Goal: Task Accomplishment & Management: Use online tool/utility

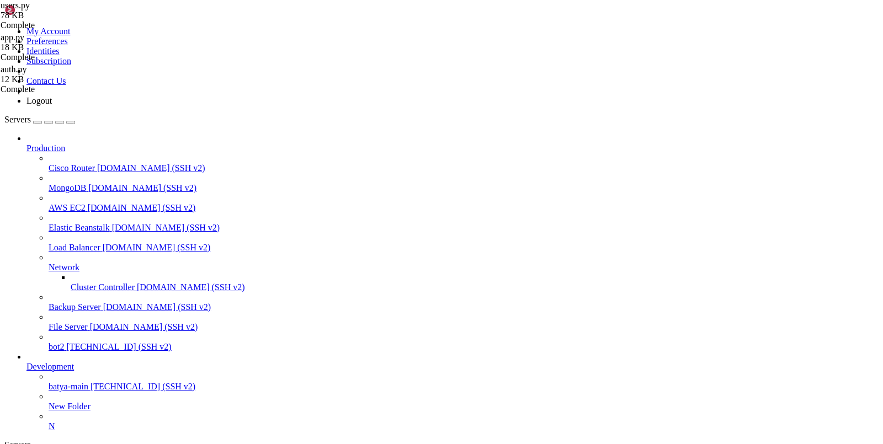
type input "/var/service/batya_vpn_bot/services"
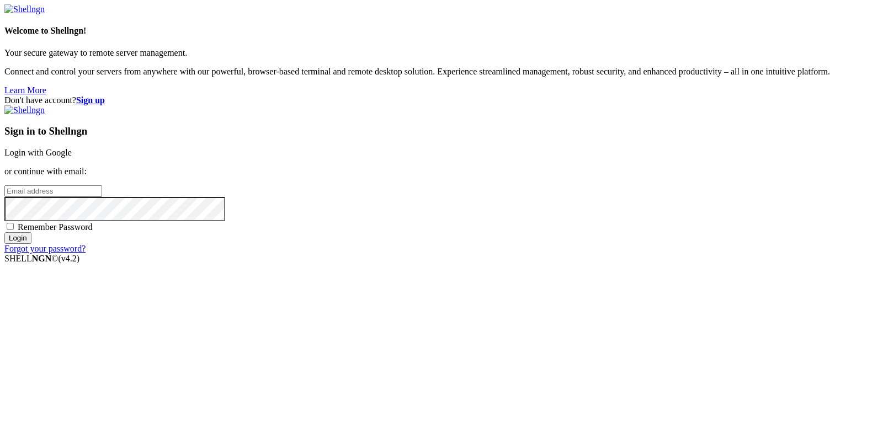
click at [72, 157] on link "Login with Google" at bounding box center [37, 152] width 67 height 9
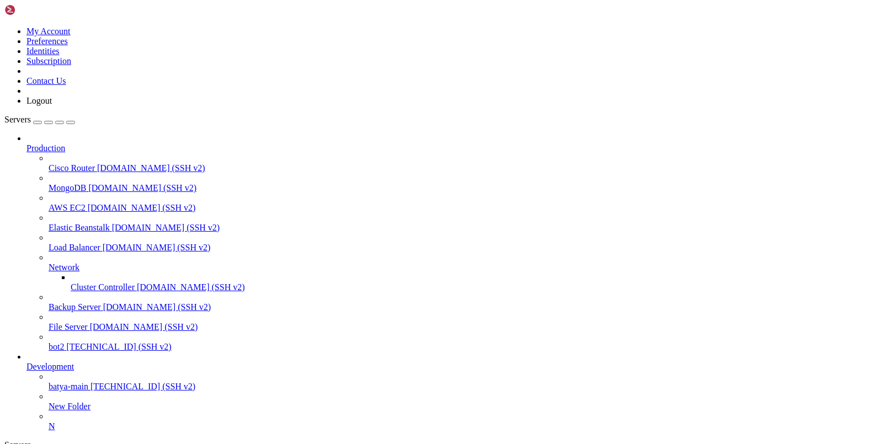
scroll to position [59, 0]
click at [91, 382] on span "[TECHNICAL_ID] (SSH v2)" at bounding box center [143, 386] width 105 height 9
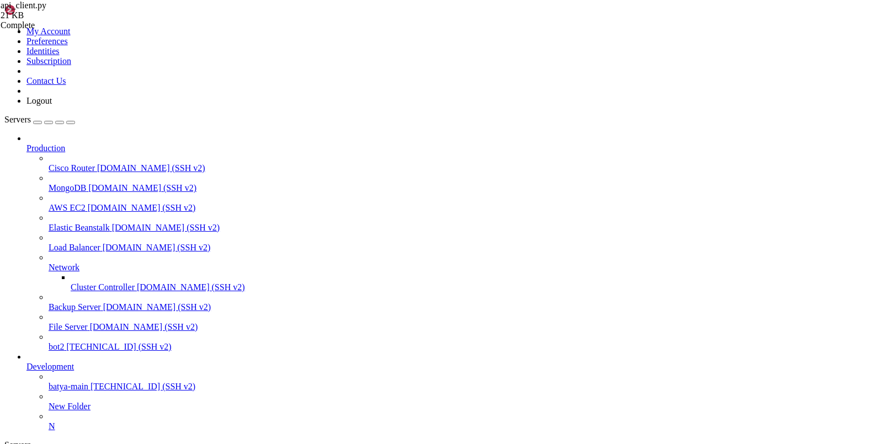
scroll to position [17, 0]
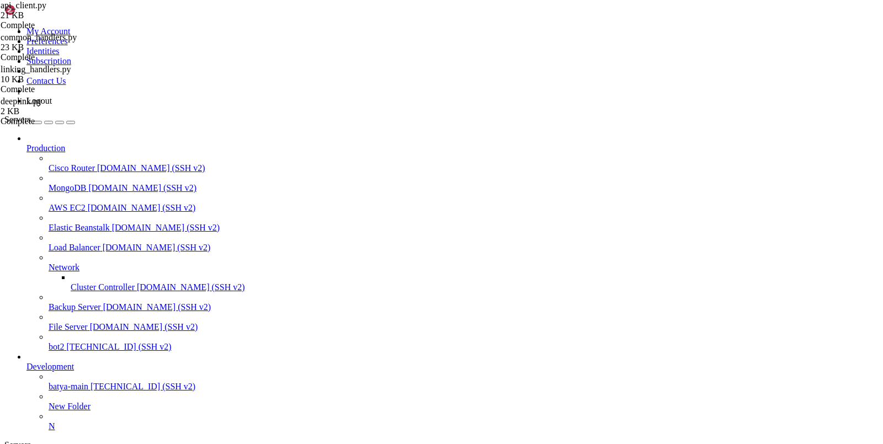
type input "/var/service/vpn-no-yk"
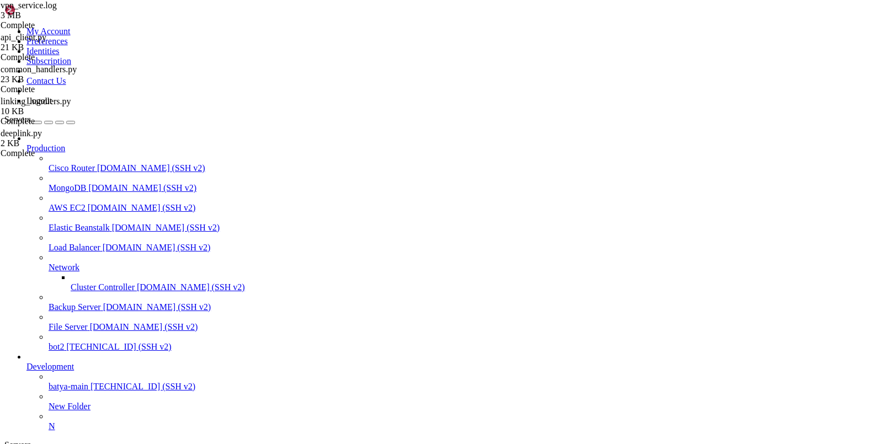
scroll to position [90, 0]
drag, startPoint x: 880, startPoint y: 56, endPoint x: 877, endPoint y: 201, distance: 145.2
drag, startPoint x: 711, startPoint y: 413, endPoint x: 238, endPoint y: 55, distance: 593.2
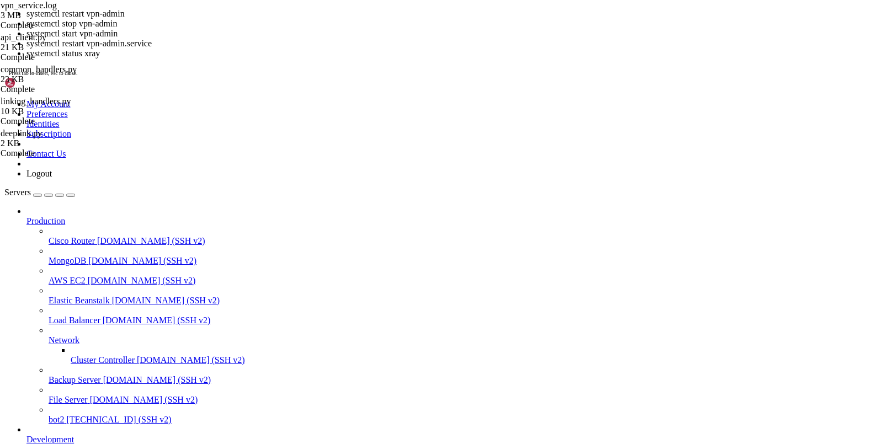
scroll to position [422, 0]
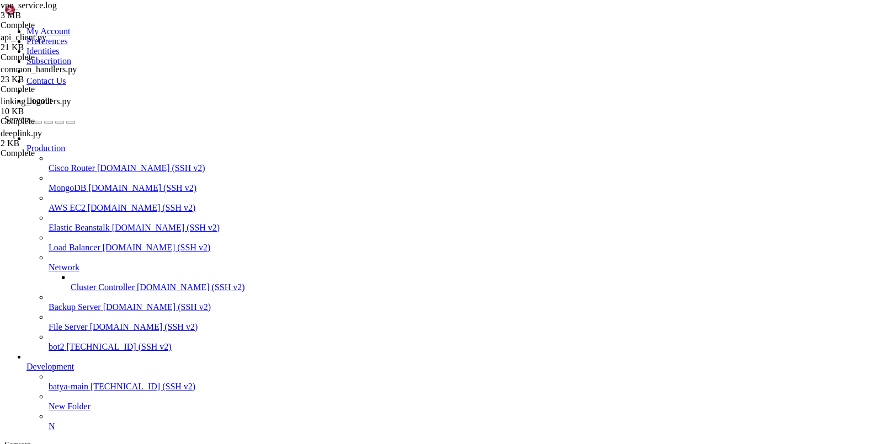
drag, startPoint x: 185, startPoint y: 97, endPoint x: 503, endPoint y: 166, distance: 325.8
type textarea "return redirect(url_for('auth.login', next=request.url)) ^^^^^^^^^^^^^^^^^^^^^^…"
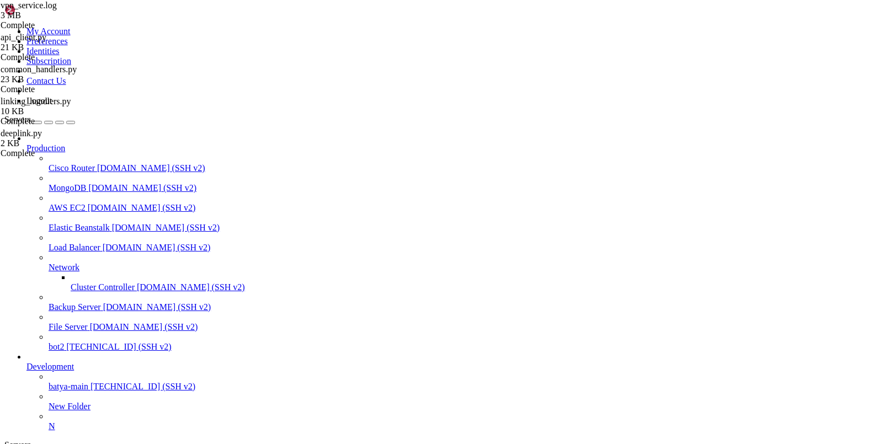
scroll to position [0, 22]
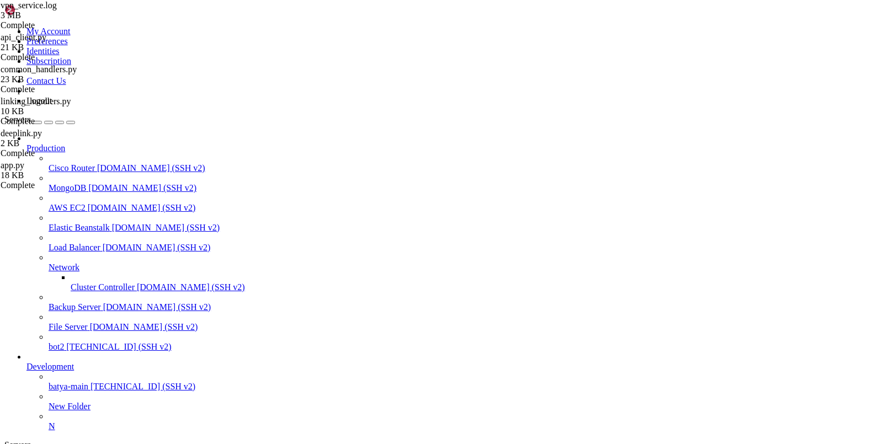
drag, startPoint x: 252, startPoint y: 1023, endPoint x: 108, endPoint y: 1020, distance: 144.1
copy x-row "systemctl restart vpn-admin"
drag, startPoint x: 89, startPoint y: 1016, endPoint x: 506, endPoint y: 1022, distance: 416.7
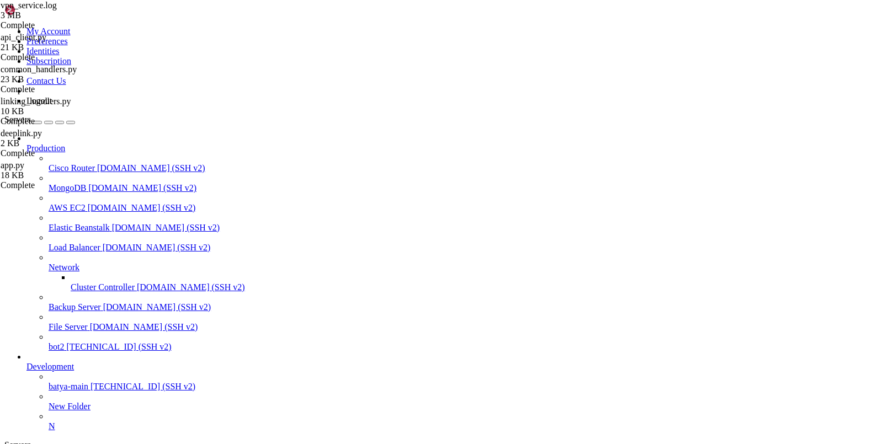
copy div "vless://f1edafd2-5008-48ac-956c-592b4e7fc967@[TECHNICAL_ID]?security=reality&sn…"
drag, startPoint x: 77, startPoint y: 839, endPoint x: 347, endPoint y: 842, distance: 270.4
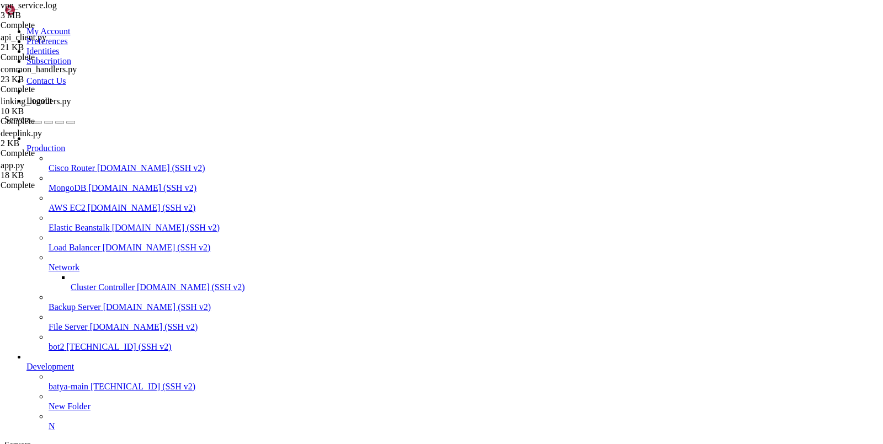
copy span "[URL][DOMAIN_NAME]"
drag, startPoint x: 219, startPoint y: 1014, endPoint x: 67, endPoint y: 827, distance: 240.5
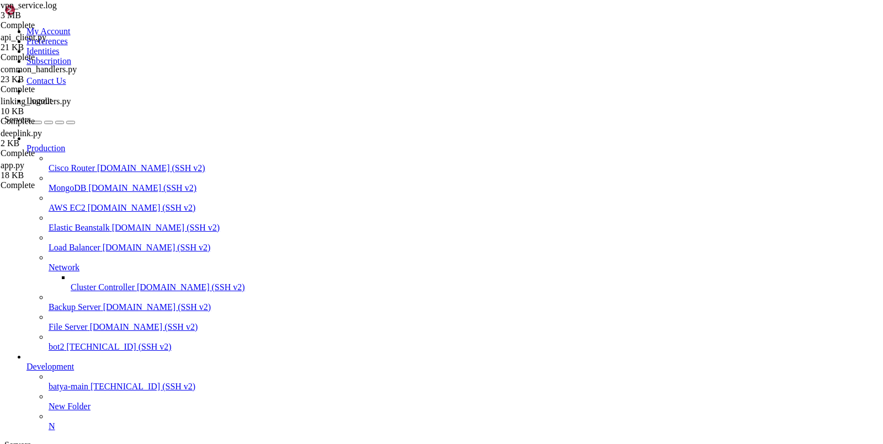
scroll to position [2684, 0]
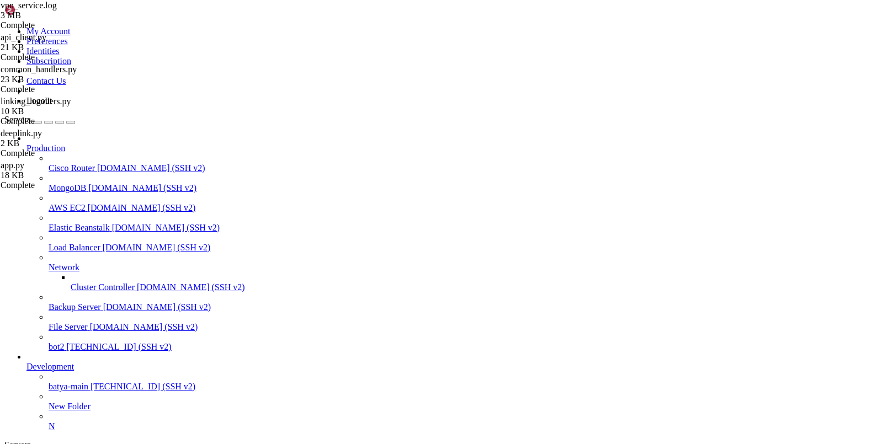
drag, startPoint x: 127, startPoint y: 1041, endPoint x: 31, endPoint y: 723, distance: 332.2
copy div ""lore" : " 🔐 Ipsumdol (Sit ametconsec)" , "adipisc_elitsedd" : "eiusm://t.in/Ut…"
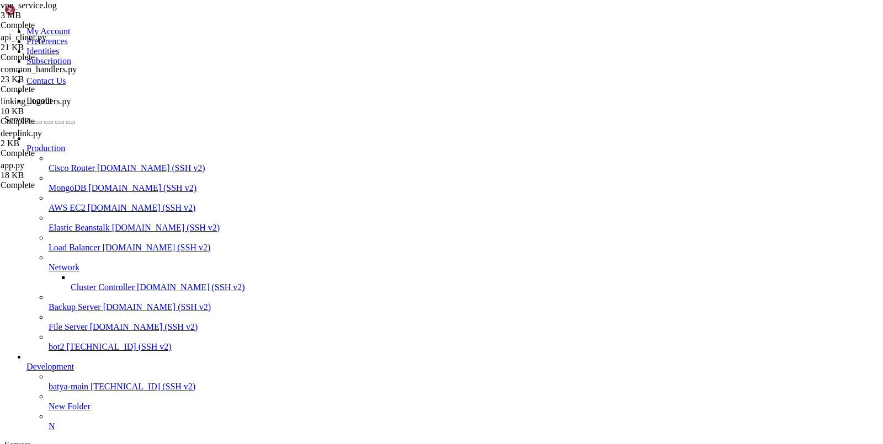
scroll to position [4763, 0]
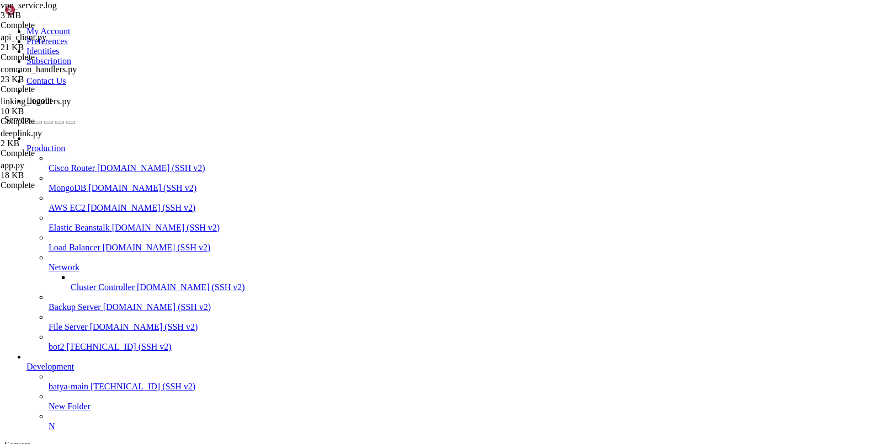
type input "/var/service/batya_vpn_bot"
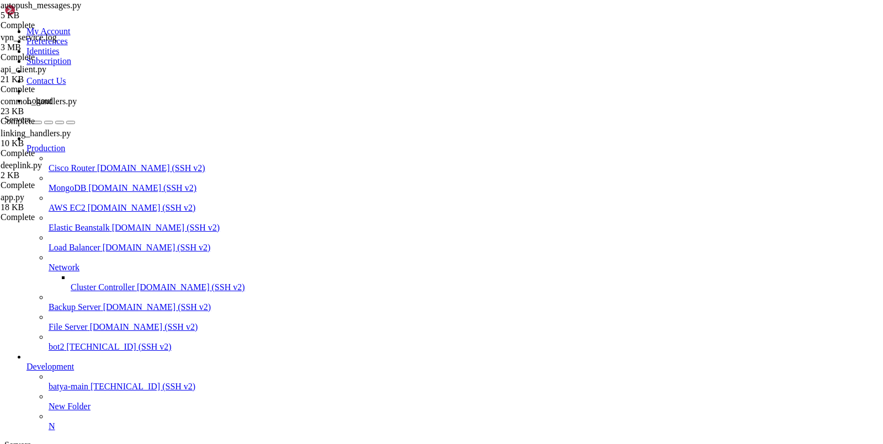
scroll to position [8288, 0]
type textarea "# Повторный пуш через сутки и далее"
type input "P"
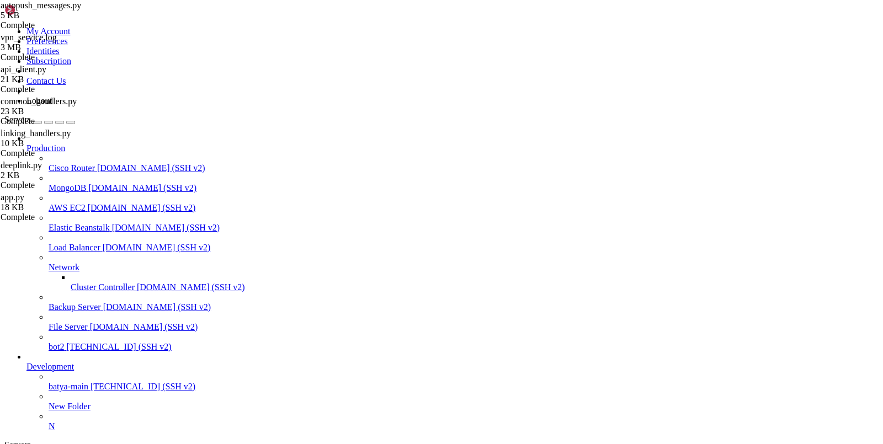
scroll to position [8389, 0]
paste input "К сожалению"
type input "К сожалению"
